Goal: Register for event/course

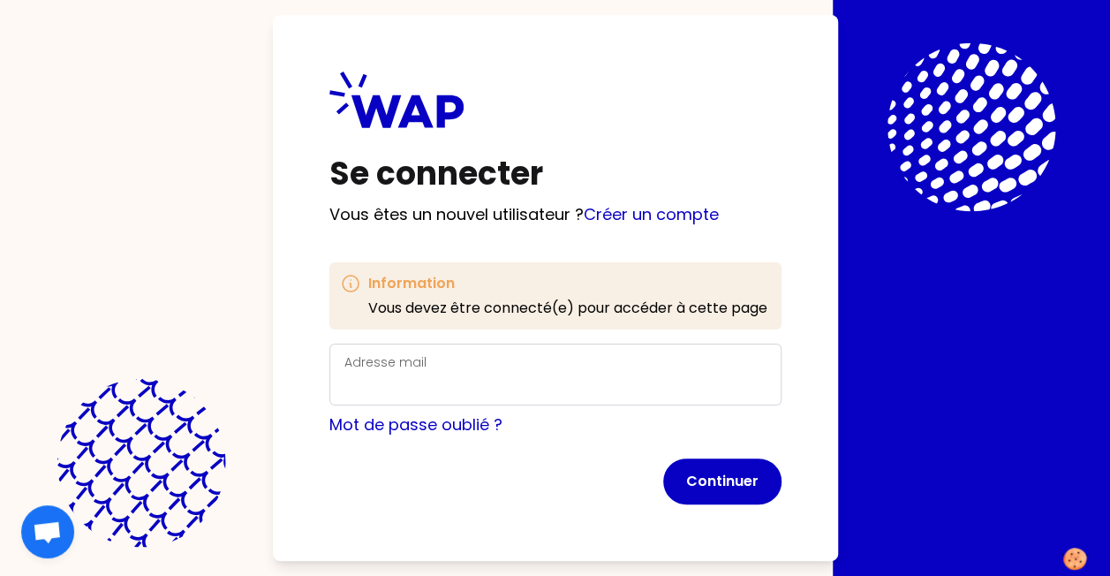
click at [541, 364] on div "Adresse mail" at bounding box center [555, 375] width 422 height 46
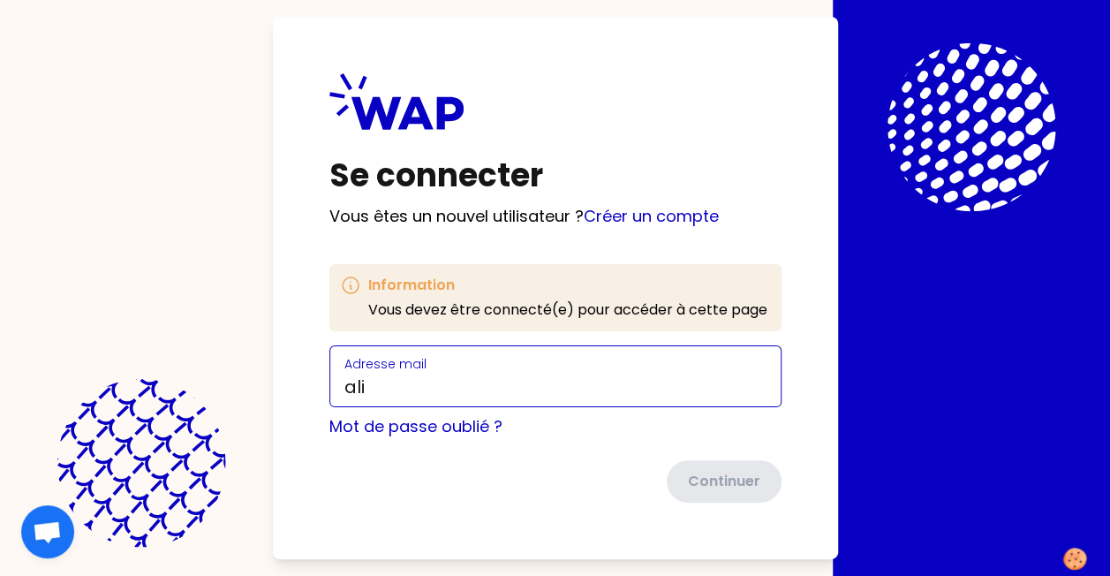
type input "[EMAIL_ADDRESS][DOMAIN_NAME]"
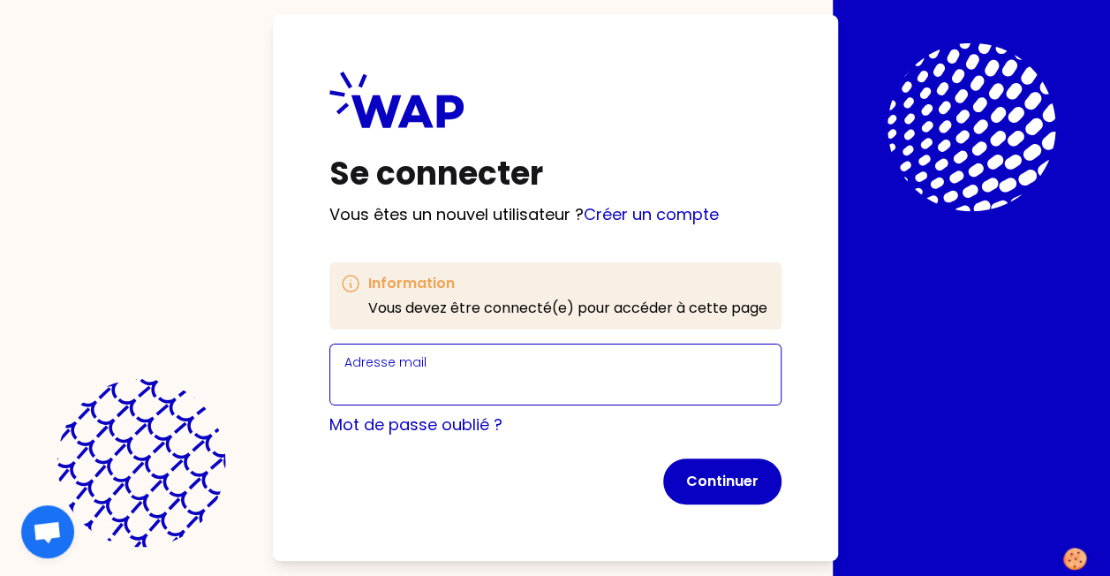
click at [459, 390] on input "Adresse mail" at bounding box center [555, 385] width 422 height 25
type input "alicia.delompre-nowak@ecopia-school.com"
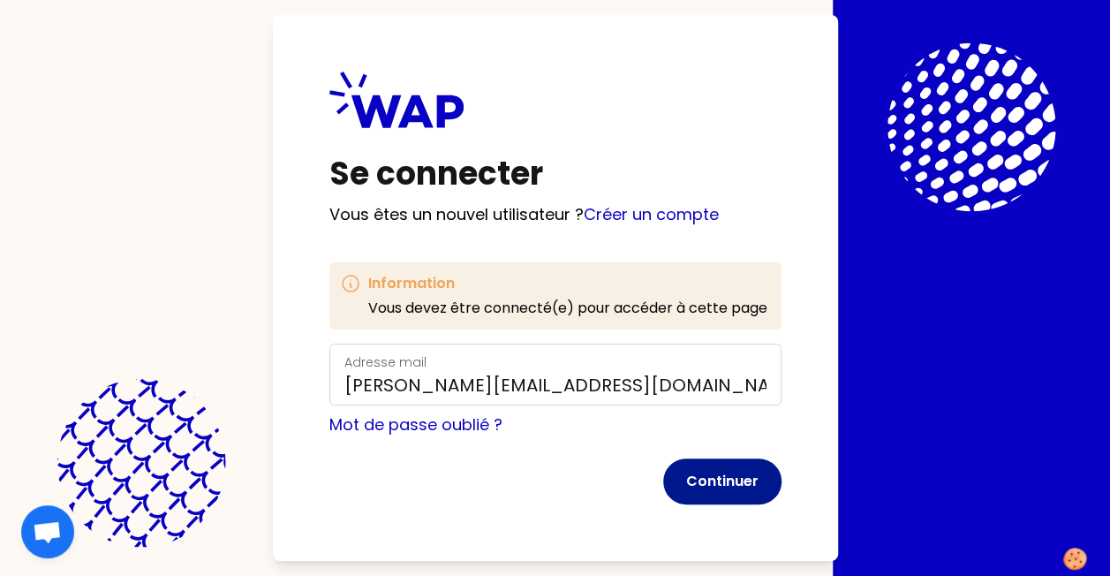
click at [737, 473] on button "Continuer" at bounding box center [722, 481] width 118 height 46
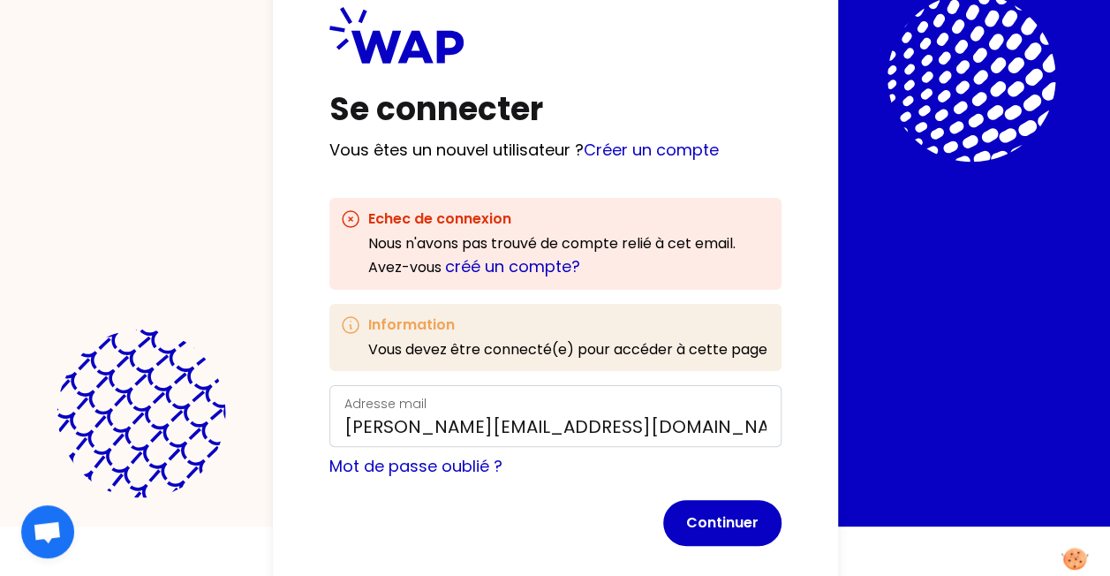
scroll to position [75, 0]
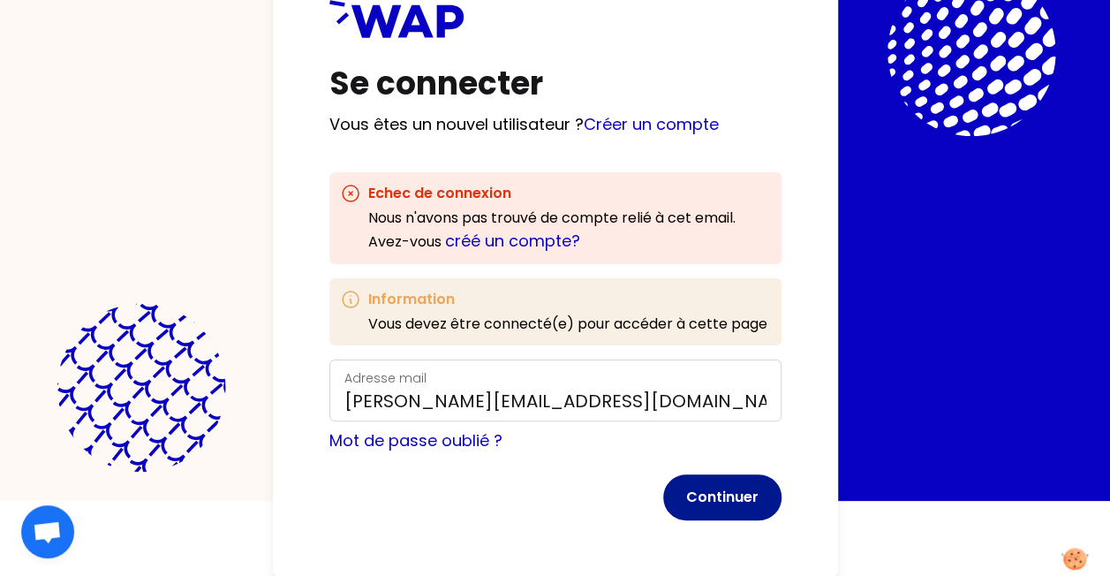
click at [735, 506] on button "Continuer" at bounding box center [722, 497] width 118 height 46
click at [641, 132] on link "Créer un compte" at bounding box center [651, 124] width 135 height 22
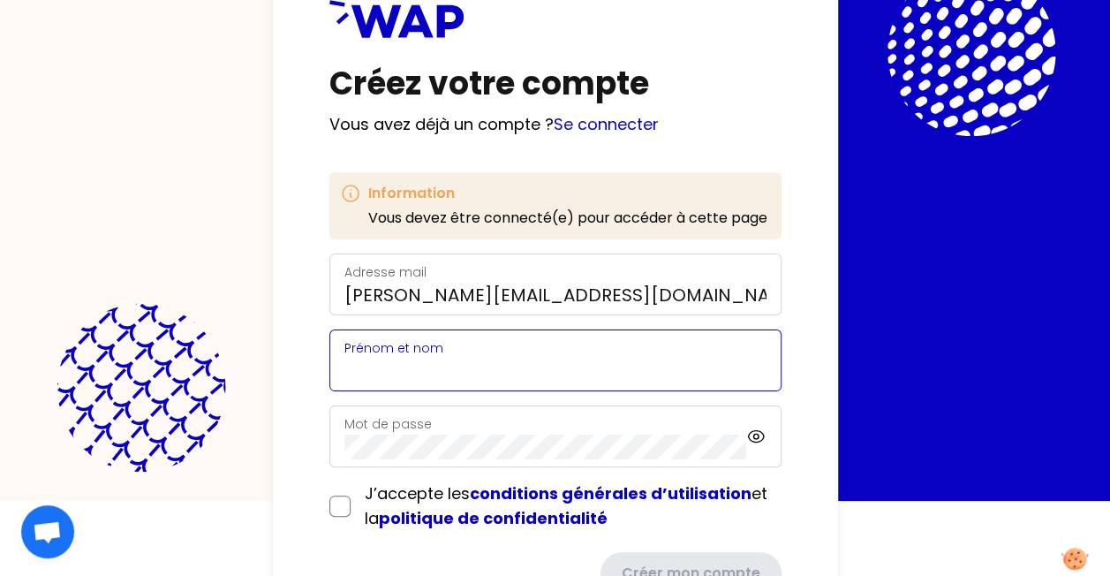
click at [530, 359] on input "Prénom et nom" at bounding box center [555, 371] width 422 height 25
type input "Alicia Delompré Nowak"
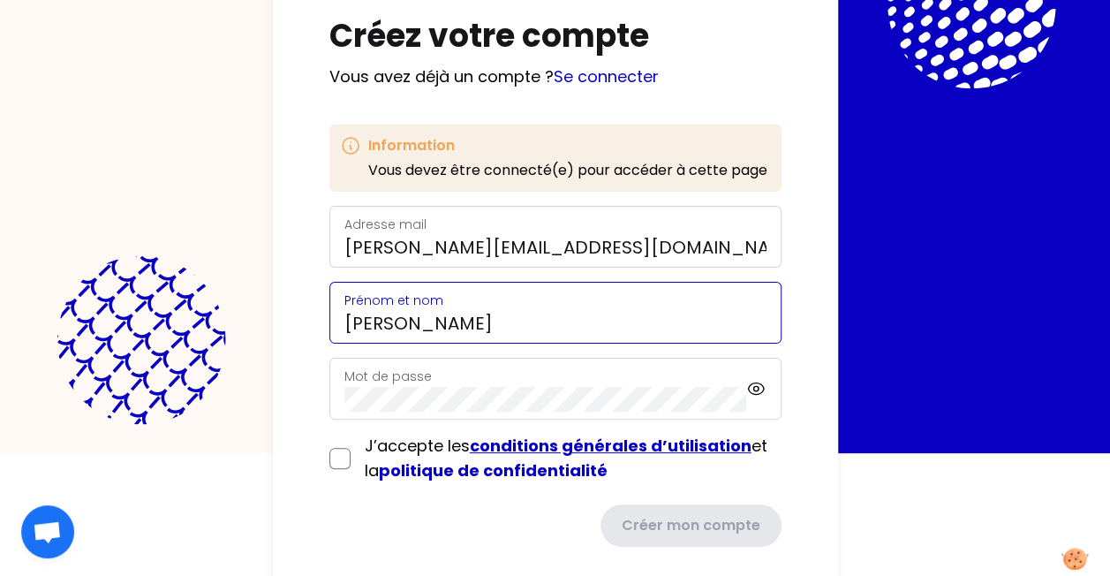
scroll to position [148, 0]
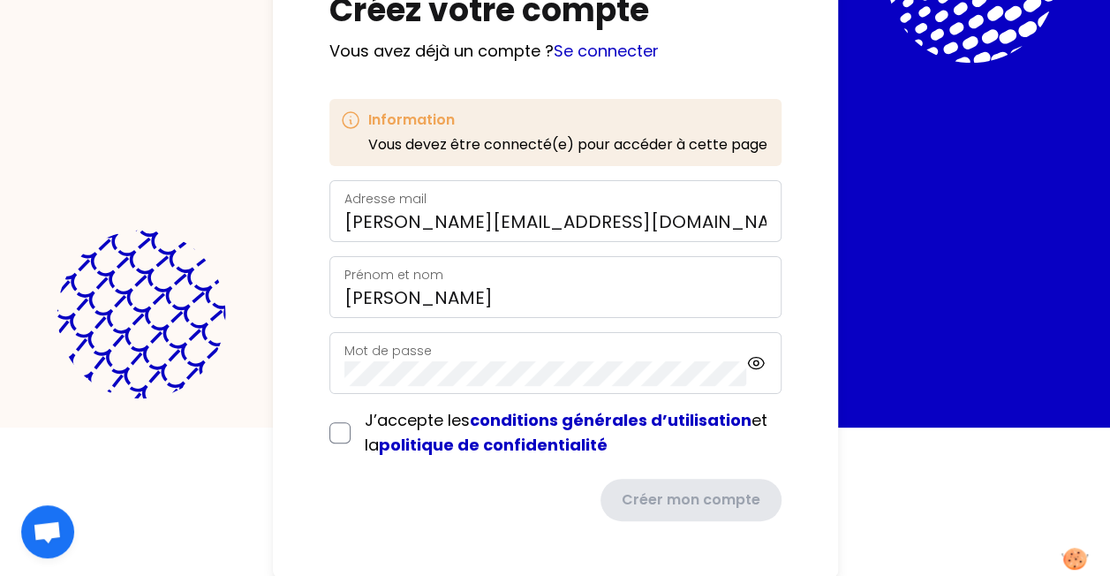
click at [721, 357] on div "Mot de passe" at bounding box center [545, 363] width 403 height 46
click at [346, 429] on input "checkbox" at bounding box center [339, 432] width 21 height 21
checkbox input "true"
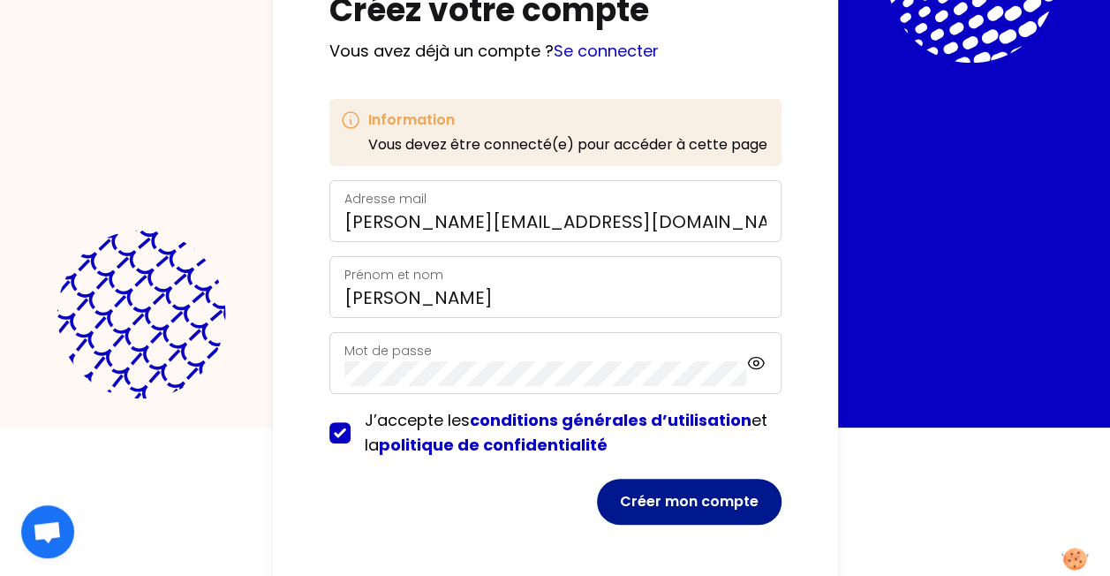
click at [680, 503] on button "Créer mon compte" at bounding box center [689, 502] width 185 height 46
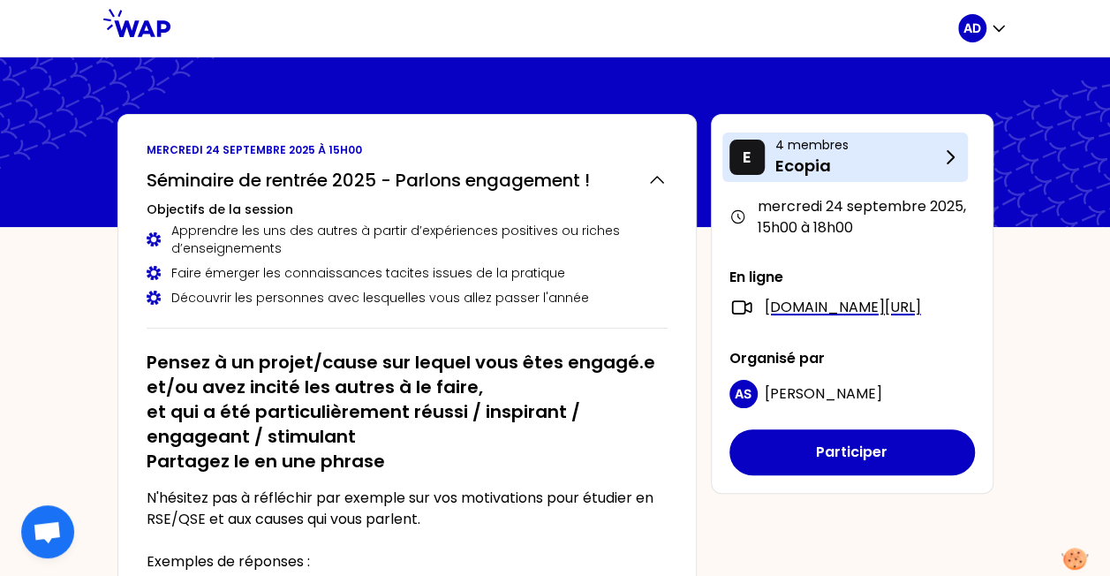
click at [931, 155] on p "Ecopia" at bounding box center [858, 166] width 164 height 25
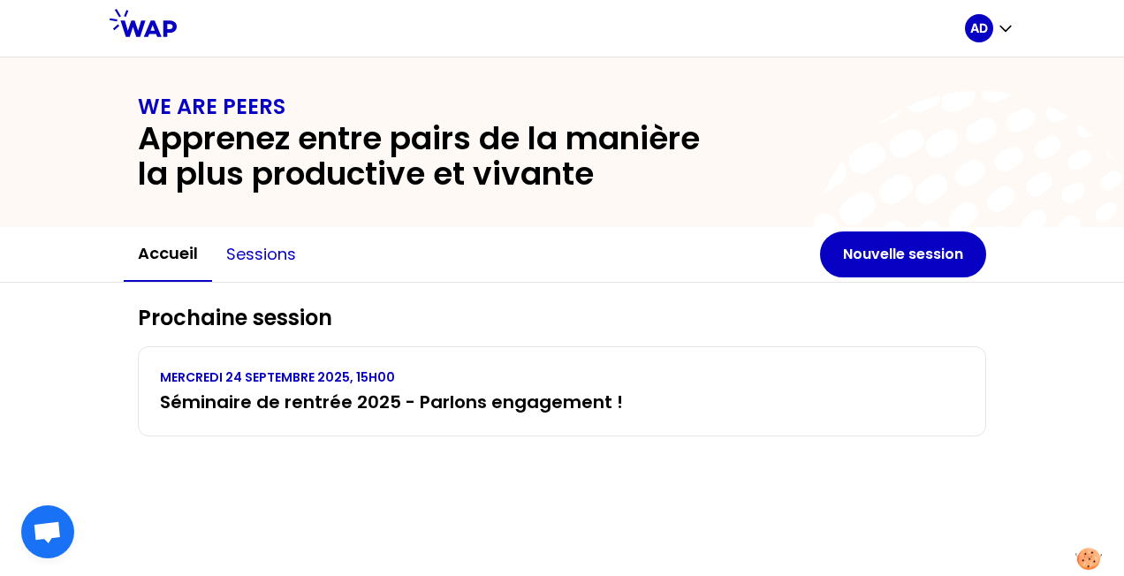
click at [260, 259] on button "Sessions" at bounding box center [261, 254] width 98 height 53
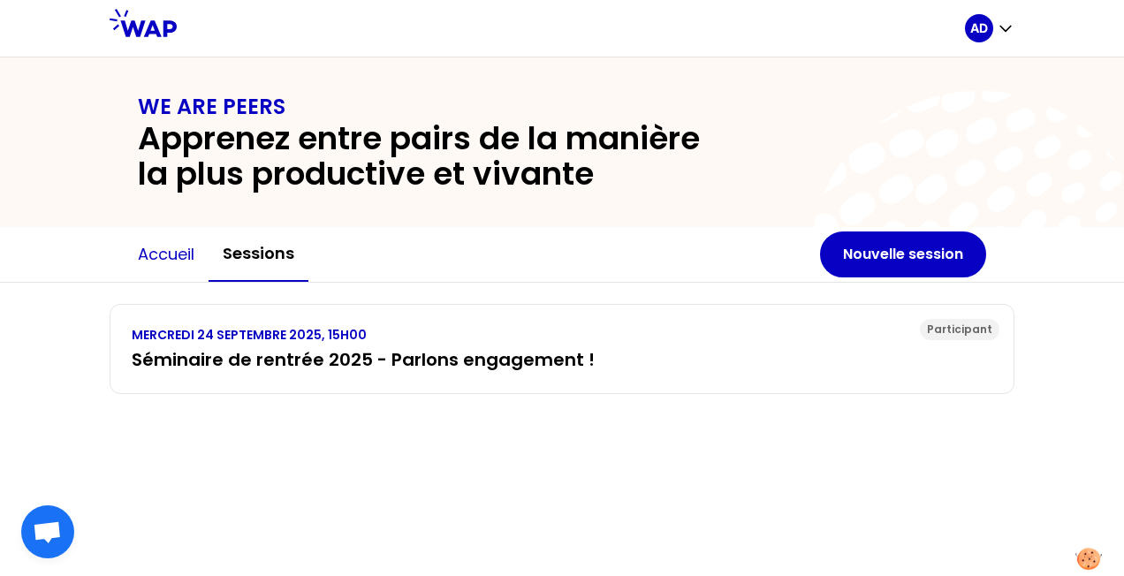
click at [155, 254] on button "Accueil" at bounding box center [166, 254] width 85 height 53
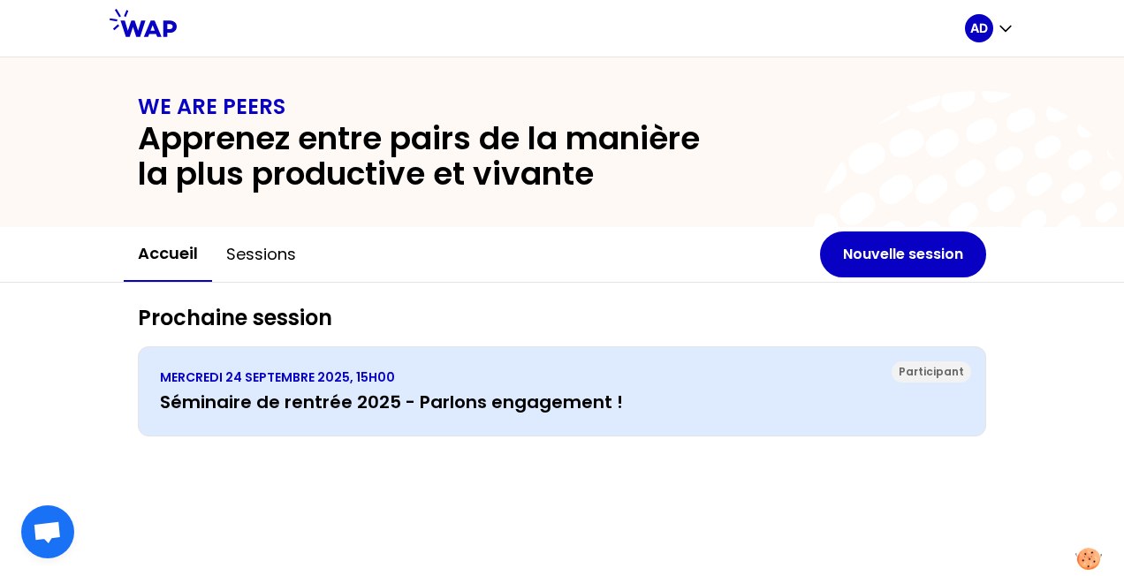
click at [221, 404] on h3 "Séminaire de rentrée 2025 - Parlons engagement !" at bounding box center [562, 402] width 804 height 25
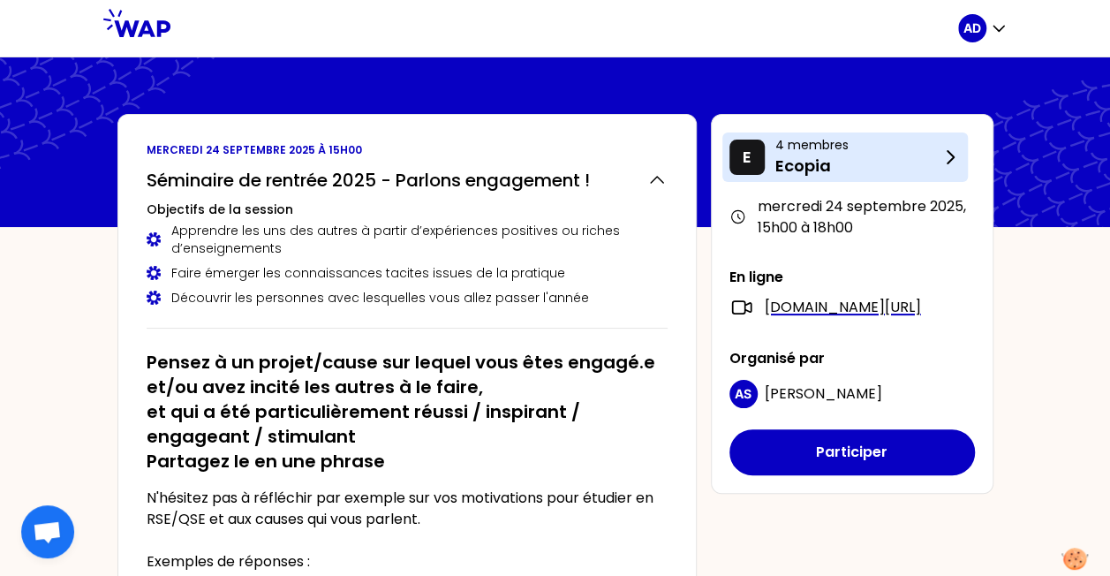
click at [794, 143] on p "4 membres" at bounding box center [858, 145] width 164 height 18
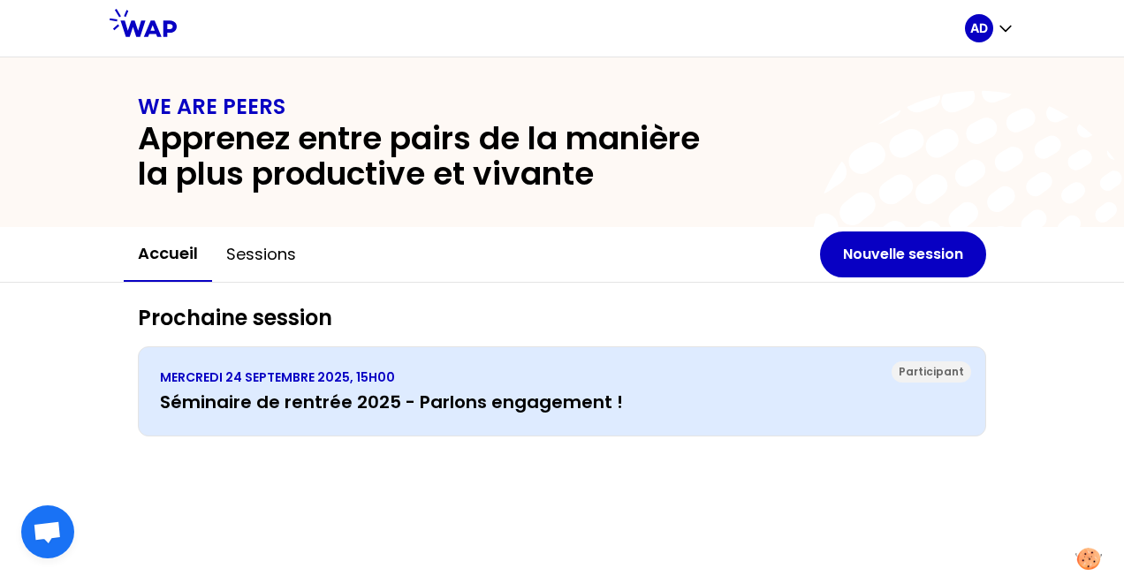
click at [606, 365] on div "Participant MERCREDI 24 SEPTEMBRE 2025, 15H00 Séminaire de rentrée 2025 - Parlo…" at bounding box center [562, 391] width 848 height 90
click at [622, 397] on h3 "Séminaire de rentrée 2025 - Parlons engagement !" at bounding box center [562, 402] width 804 height 25
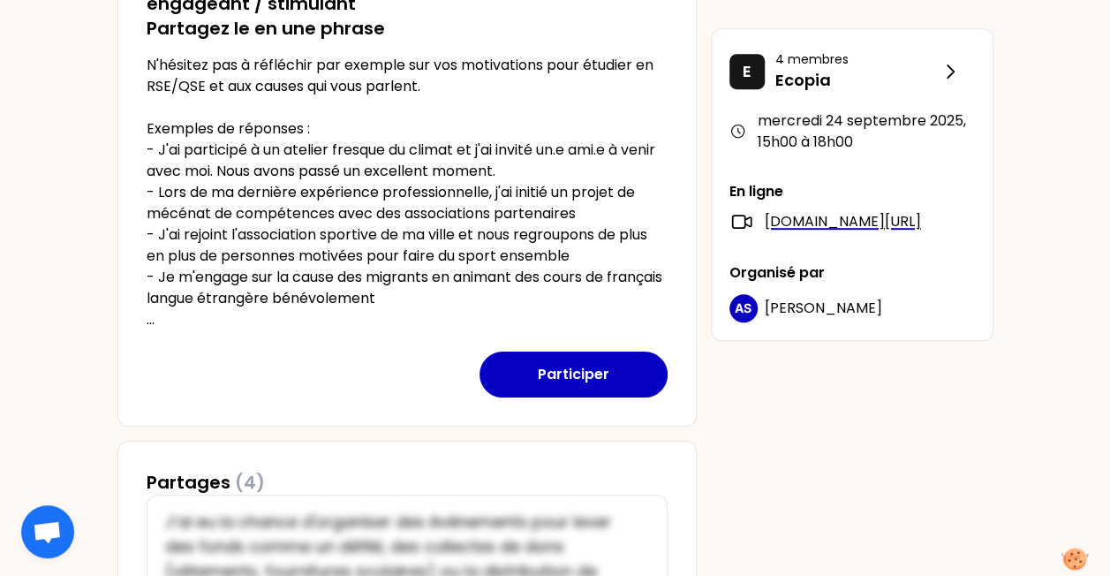
scroll to position [422, 0]
